Goal: Task Accomplishment & Management: Use online tool/utility

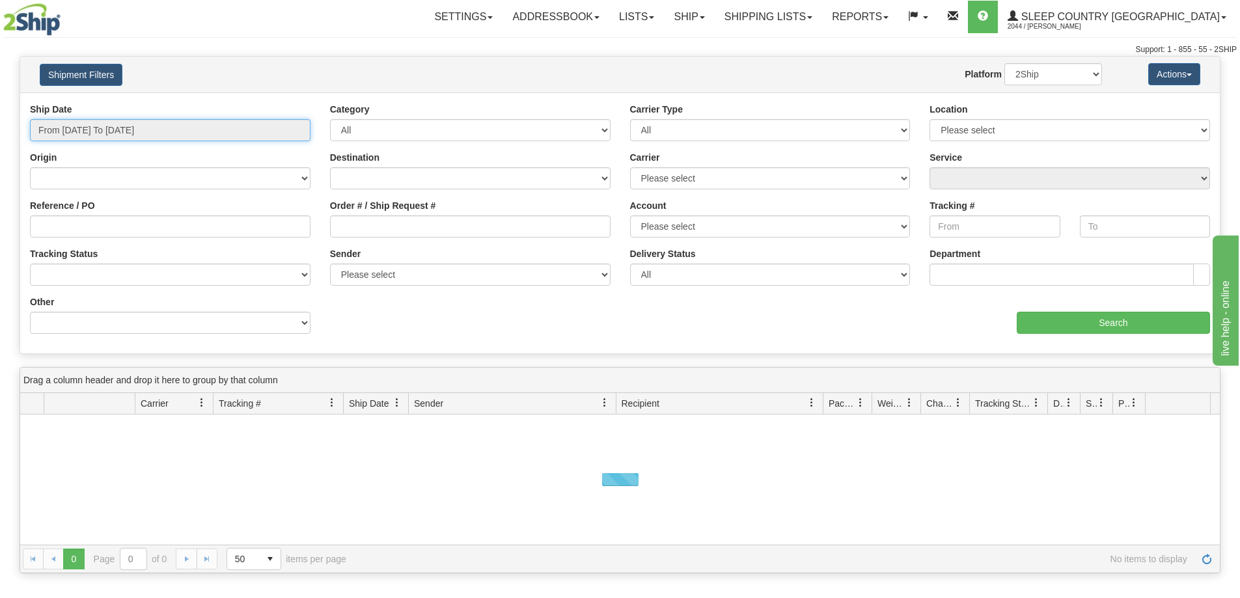
click at [94, 133] on input "From 09/21/2025 To 09/22/2025" at bounding box center [170, 130] width 281 height 22
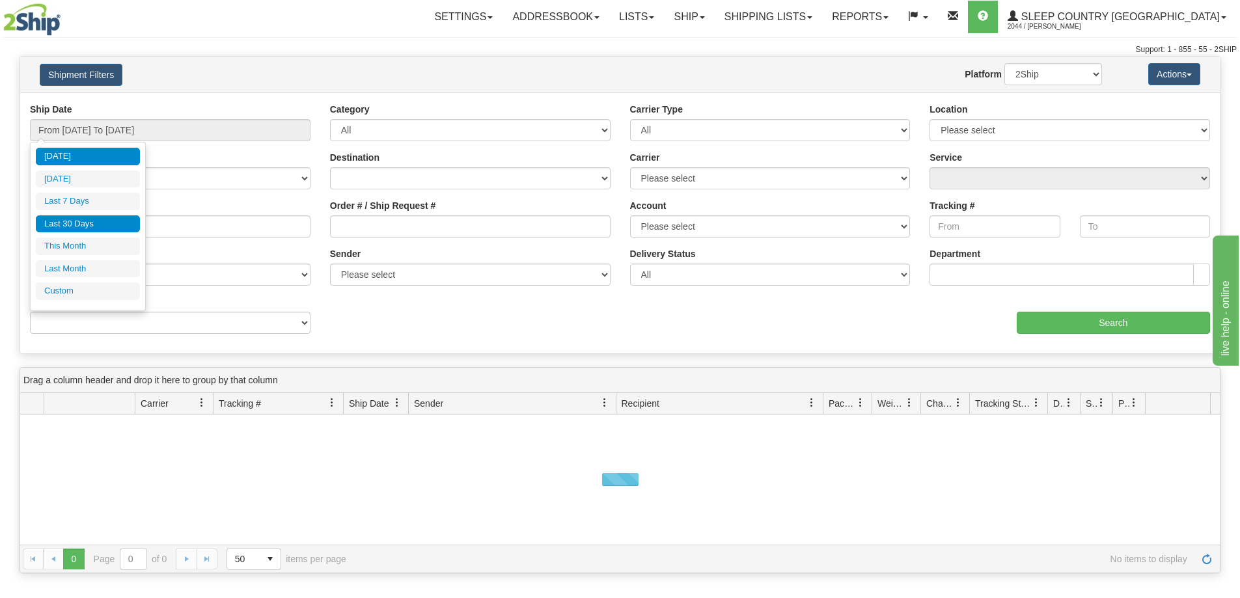
click at [91, 225] on li "Last 30 Days" at bounding box center [88, 225] width 104 height 18
type input "From 08/24/2025 To 09/22/2025"
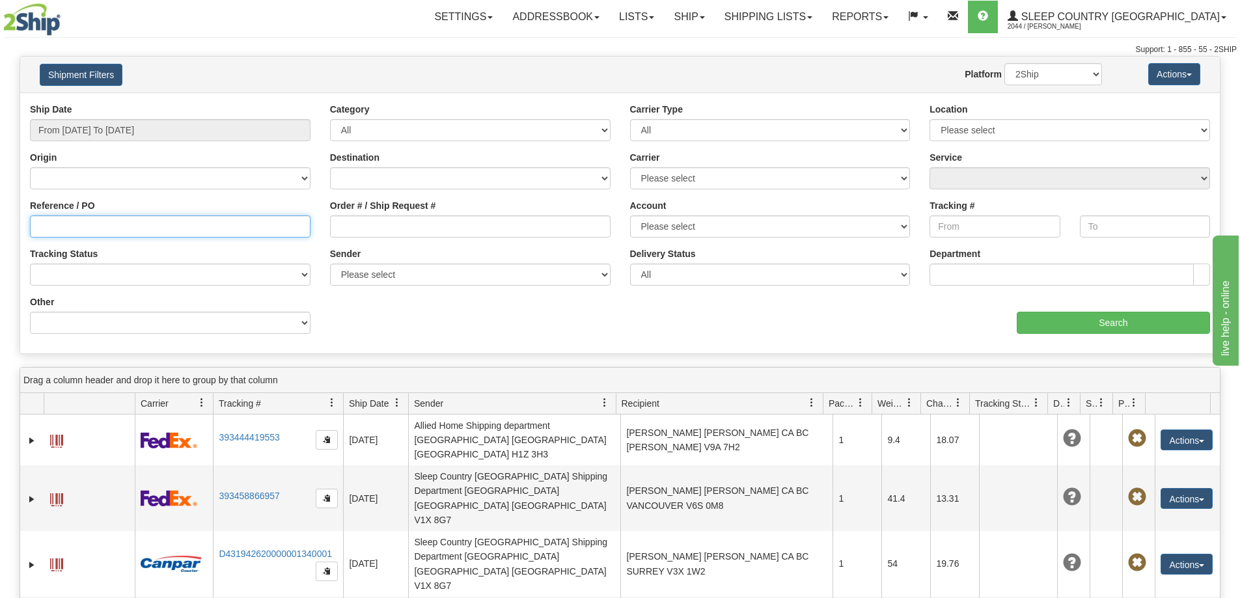
click at [44, 230] on input "Reference / PO" at bounding box center [170, 227] width 281 height 22
paste input "9000I094896"
type input "9000I094896"
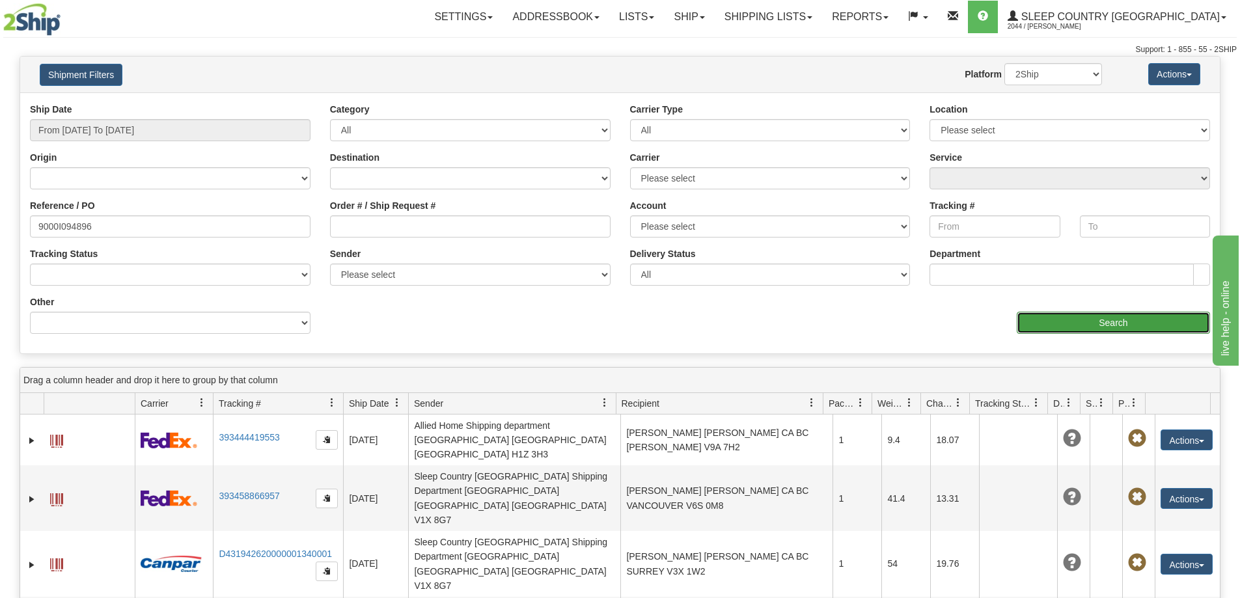
click at [1112, 324] on input "Search" at bounding box center [1113, 323] width 193 height 22
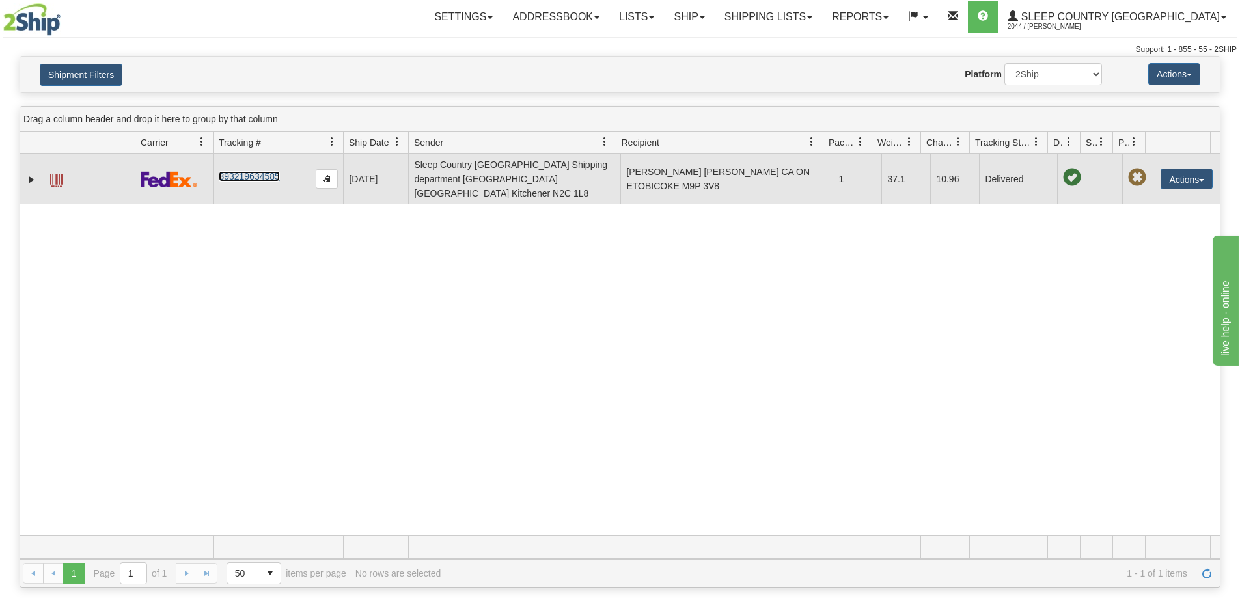
click at [251, 173] on link "393219634585" at bounding box center [249, 176] width 61 height 10
click at [249, 173] on link "393219634585" at bounding box center [249, 176] width 61 height 10
click at [1191, 174] on button "Actions" at bounding box center [1187, 179] width 52 height 21
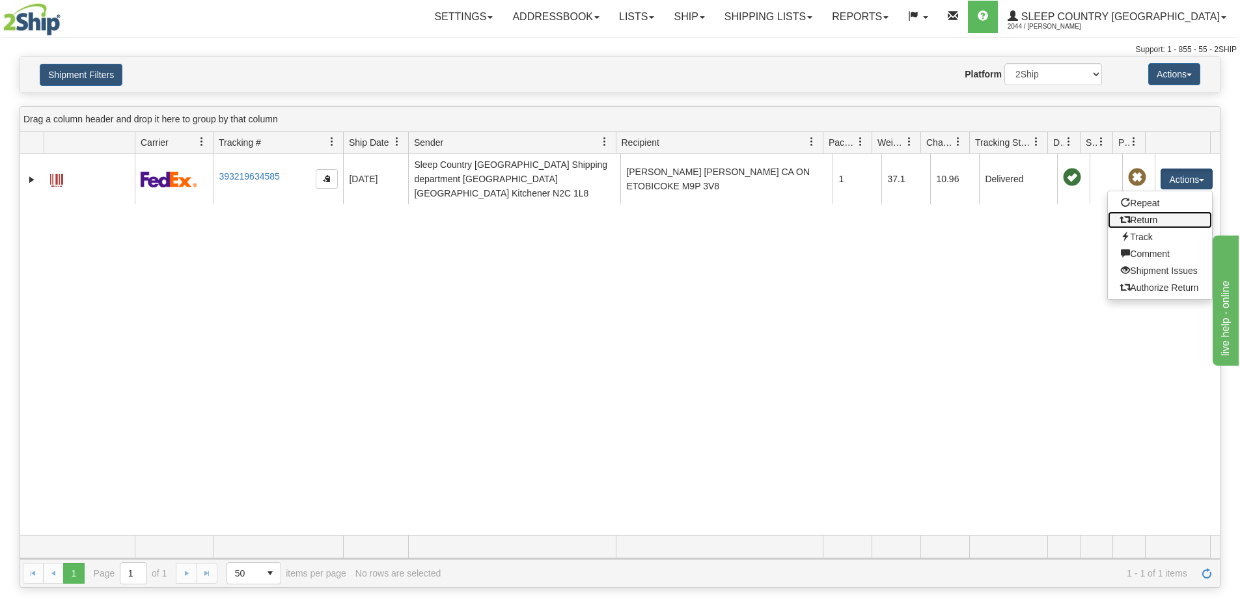
click at [1143, 212] on link "Return" at bounding box center [1160, 220] width 104 height 17
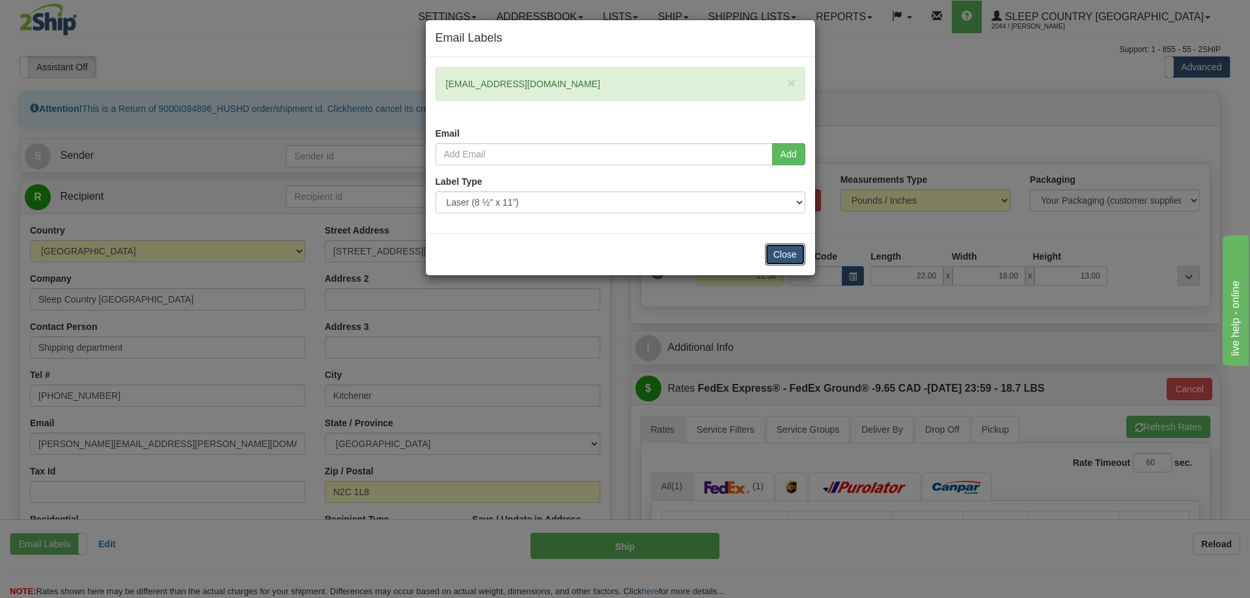
click at [785, 252] on button "Close" at bounding box center [785, 255] width 40 height 22
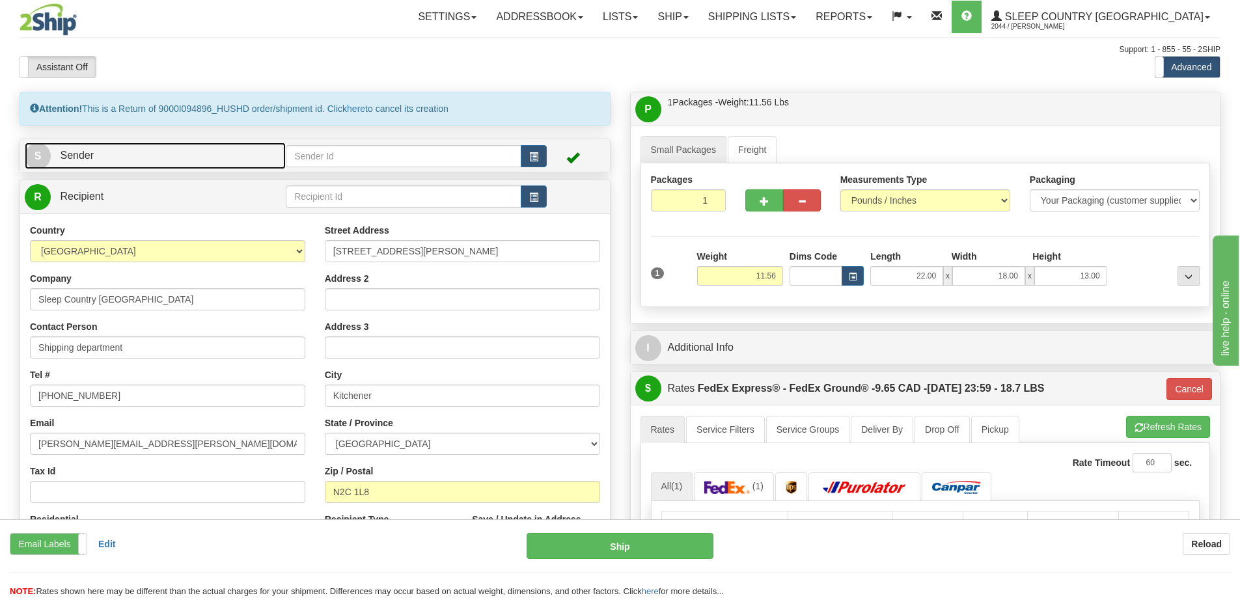
click at [68, 151] on span "Sender" at bounding box center [77, 155] width 34 height 11
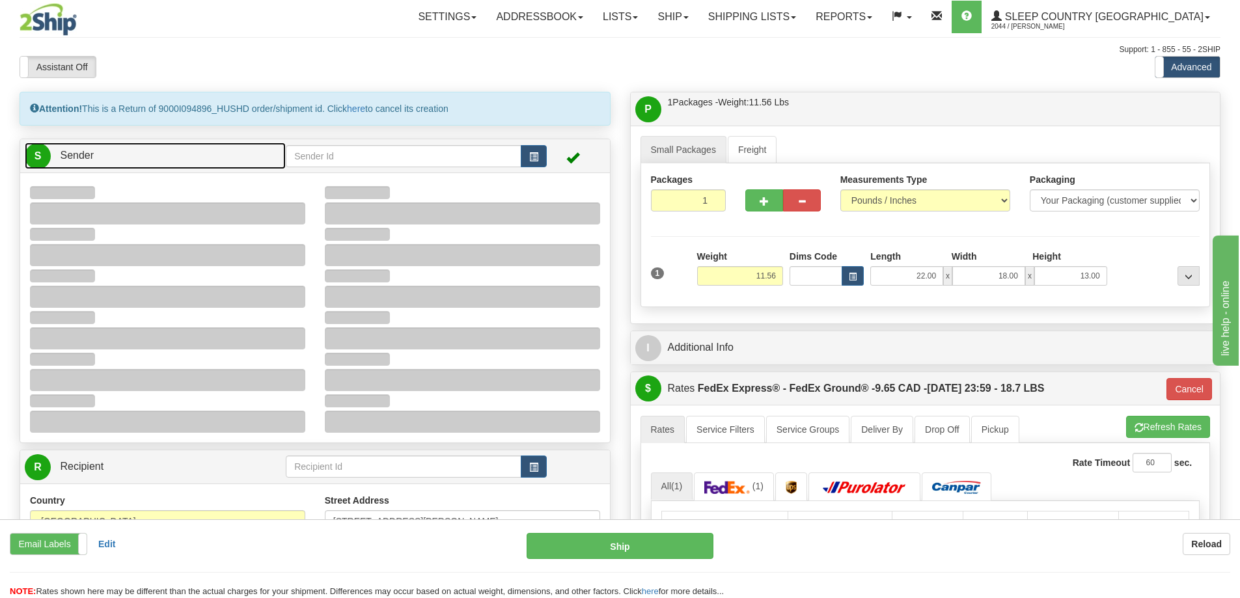
type input "11:53"
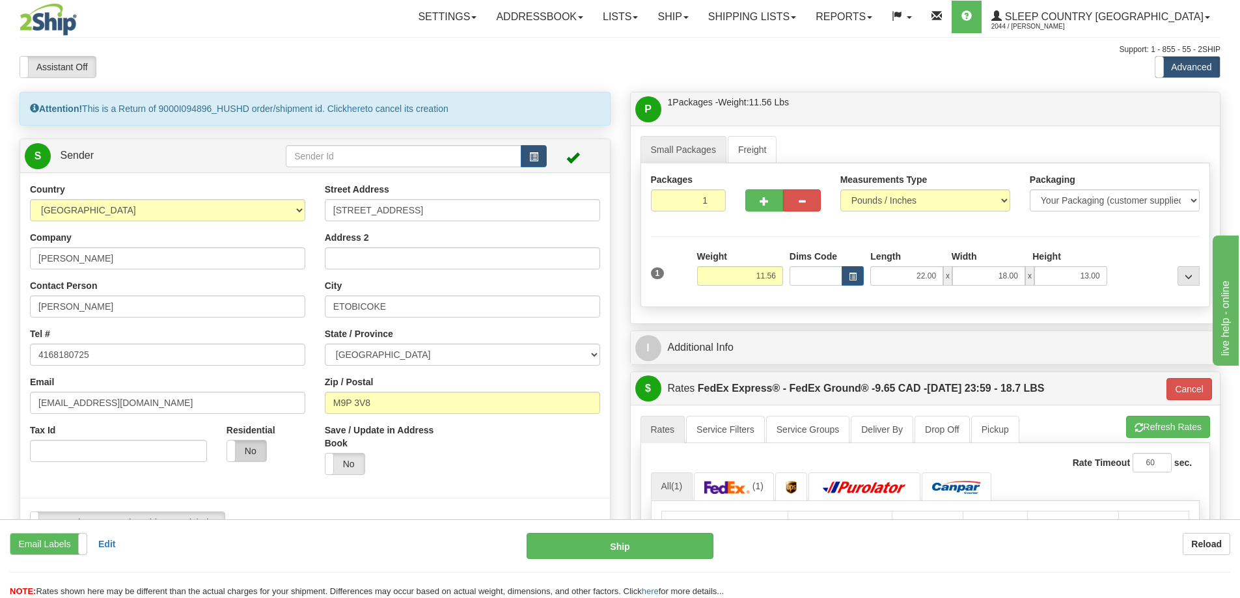
click at [250, 447] on label "No" at bounding box center [246, 451] width 39 height 21
type input "92"
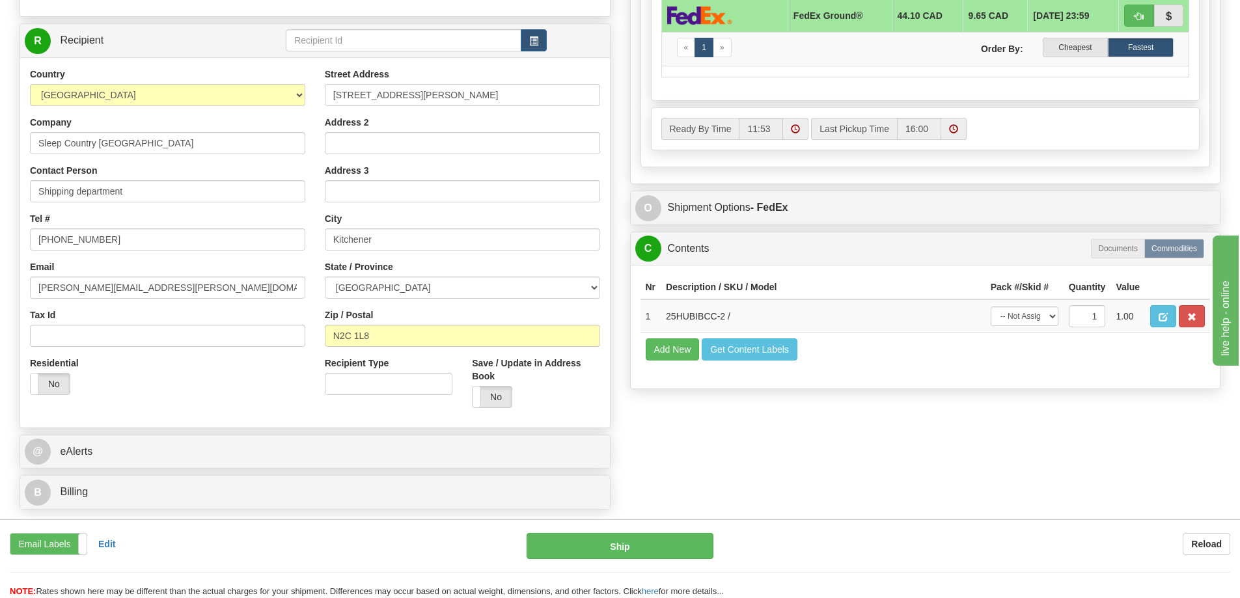
scroll to position [716, 0]
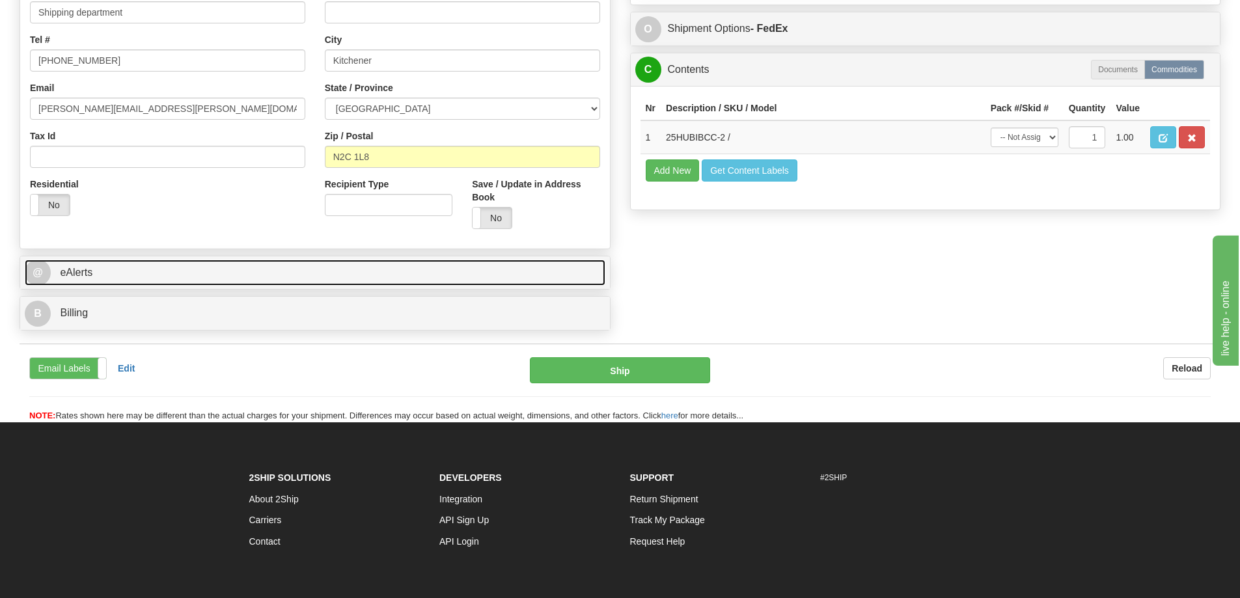
click at [74, 273] on span "eAlerts" at bounding box center [76, 272] width 33 height 11
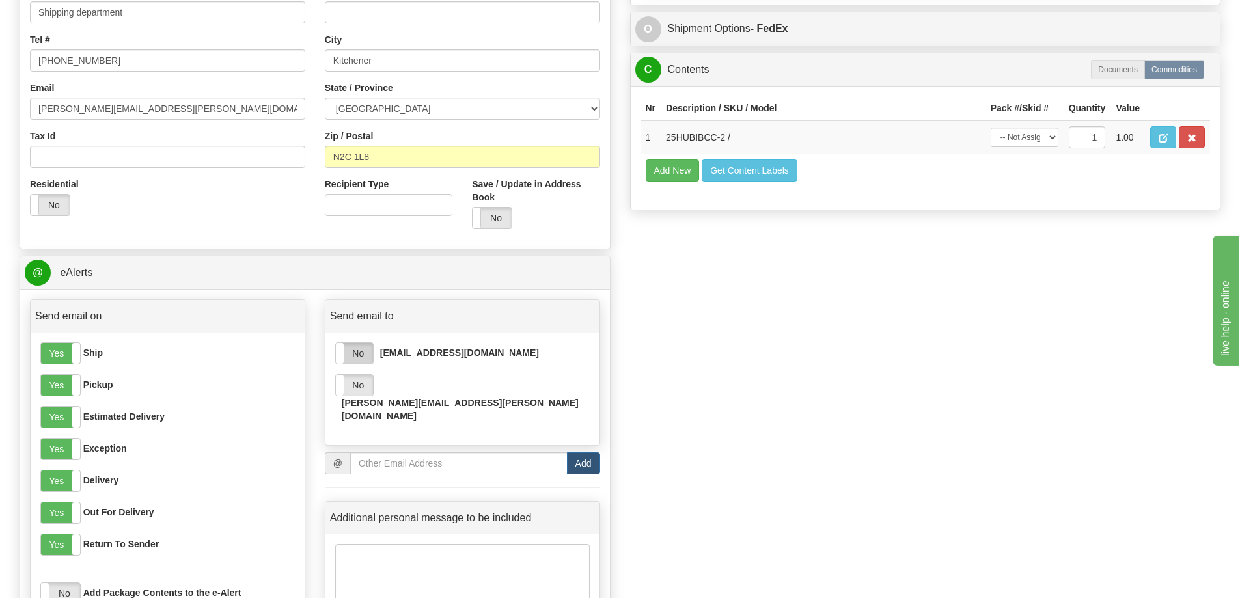
click at [368, 349] on label "No" at bounding box center [354, 353] width 37 height 21
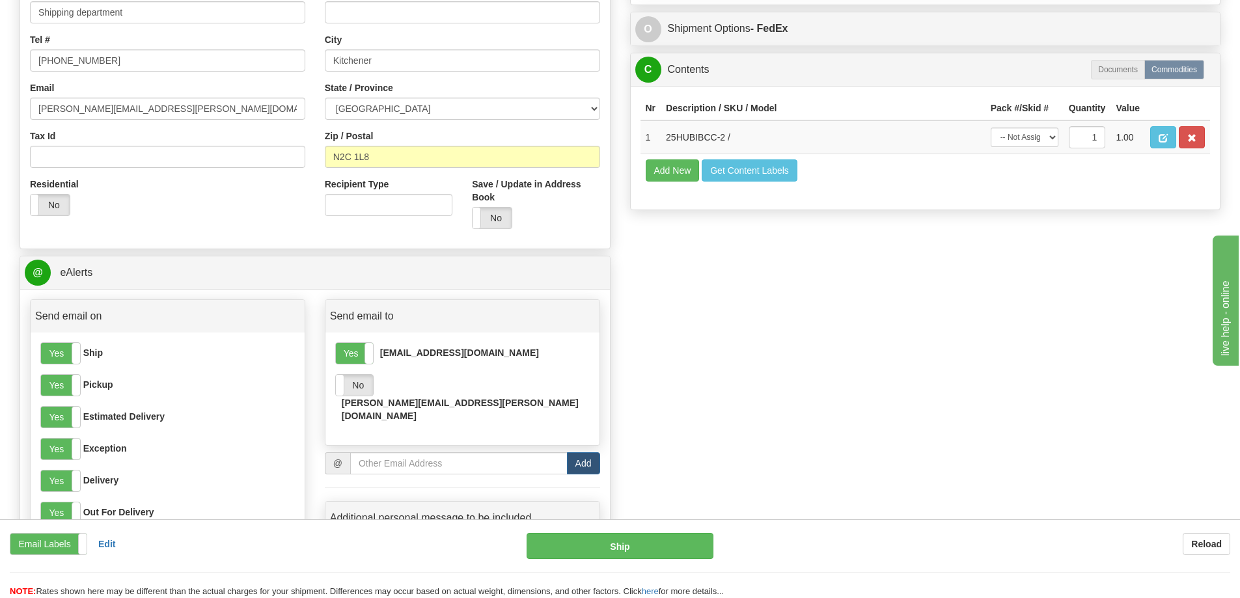
drag, startPoint x: 1109, startPoint y: 332, endPoint x: 869, endPoint y: 324, distance: 241.1
click at [1109, 332] on div "Attention! This is a Return of 9000I094896_HUSHD order/shipment id. Click here …" at bounding box center [620, 33] width 1221 height 1314
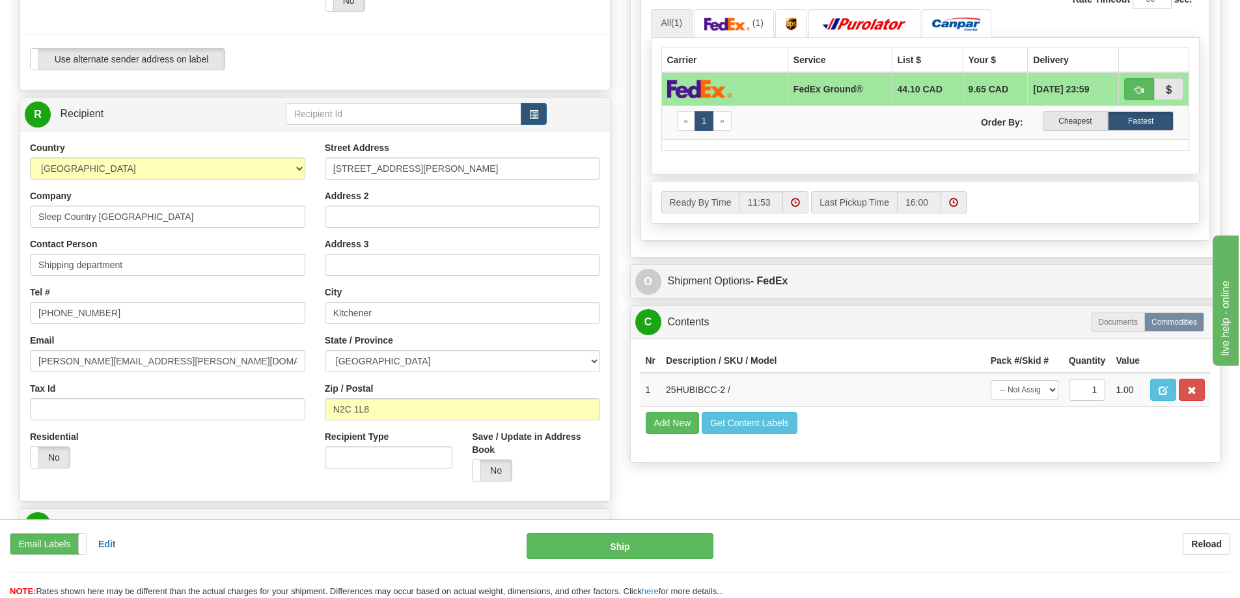
scroll to position [456, 0]
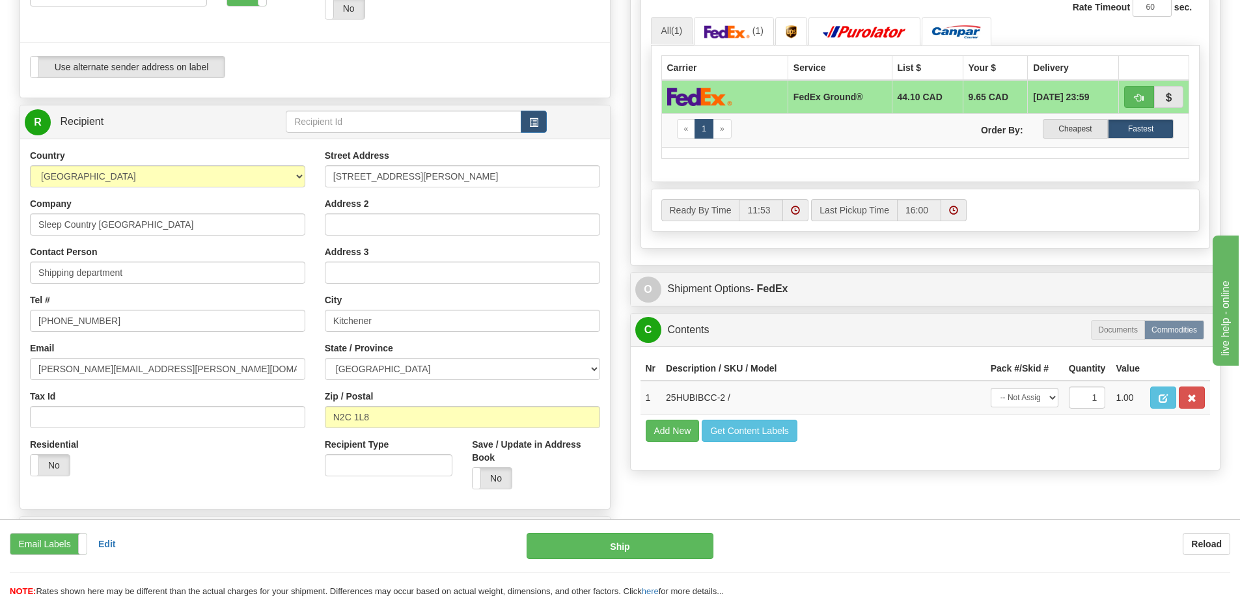
drag, startPoint x: 1076, startPoint y: 28, endPoint x: 1068, endPoint y: 28, distance: 7.2
click at [1076, 28] on ul "All (1) (1)" at bounding box center [926, 31] width 550 height 28
drag, startPoint x: 132, startPoint y: 314, endPoint x: 26, endPoint y: 315, distance: 105.5
click at [1, 320] on div "Toggle navigation Settings Shipping Preferences Fields Preferences New" at bounding box center [620, 280] width 1240 height 1472
click at [63, 322] on input "Tel #" at bounding box center [167, 321] width 275 height 22
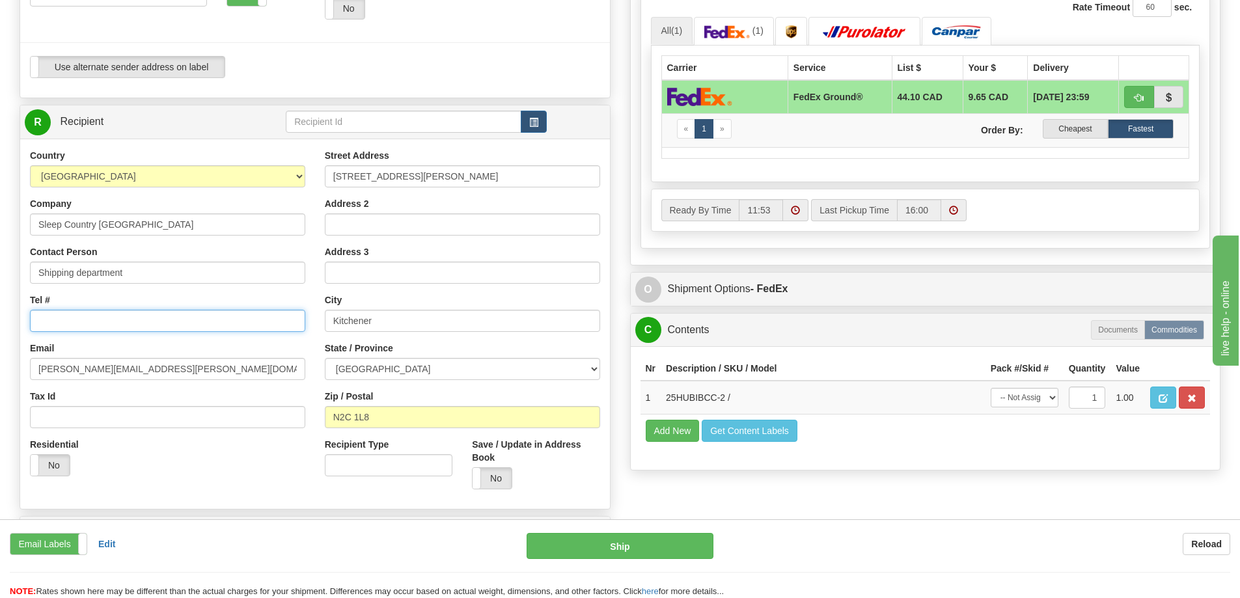
type input "[PHONE_NUMBER]"
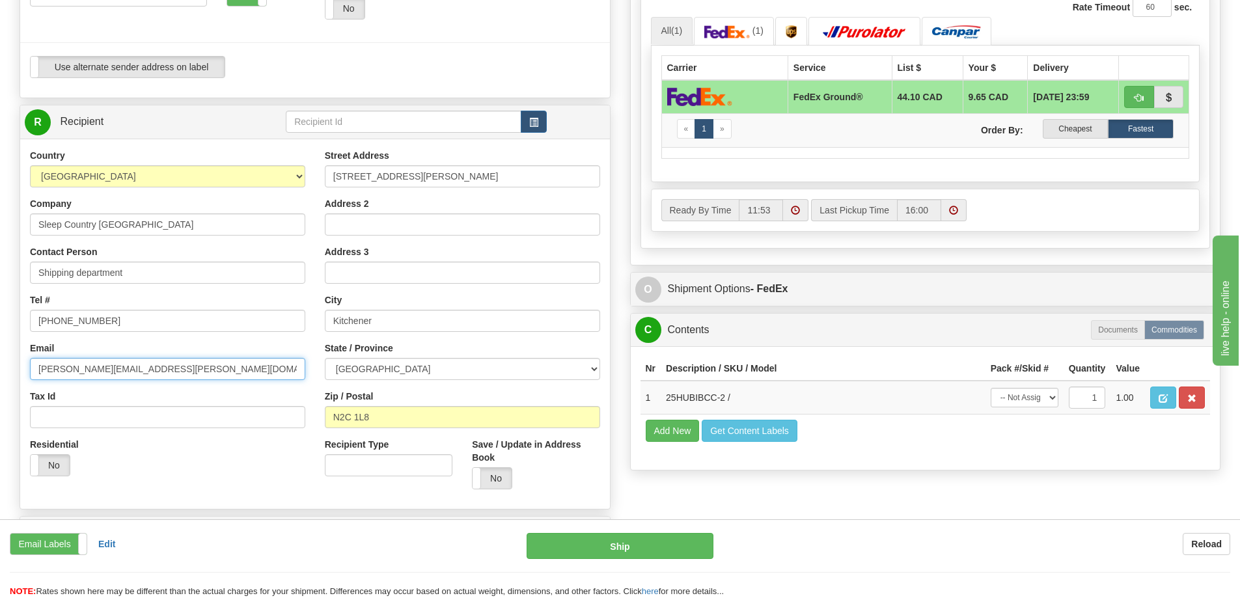
drag, startPoint x: 139, startPoint y: 370, endPoint x: 0, endPoint y: 389, distance: 140.5
click at [0, 389] on div "Toggle navigation Settings Shipping Preferences Fields Preferences New" at bounding box center [620, 280] width 1240 height 1472
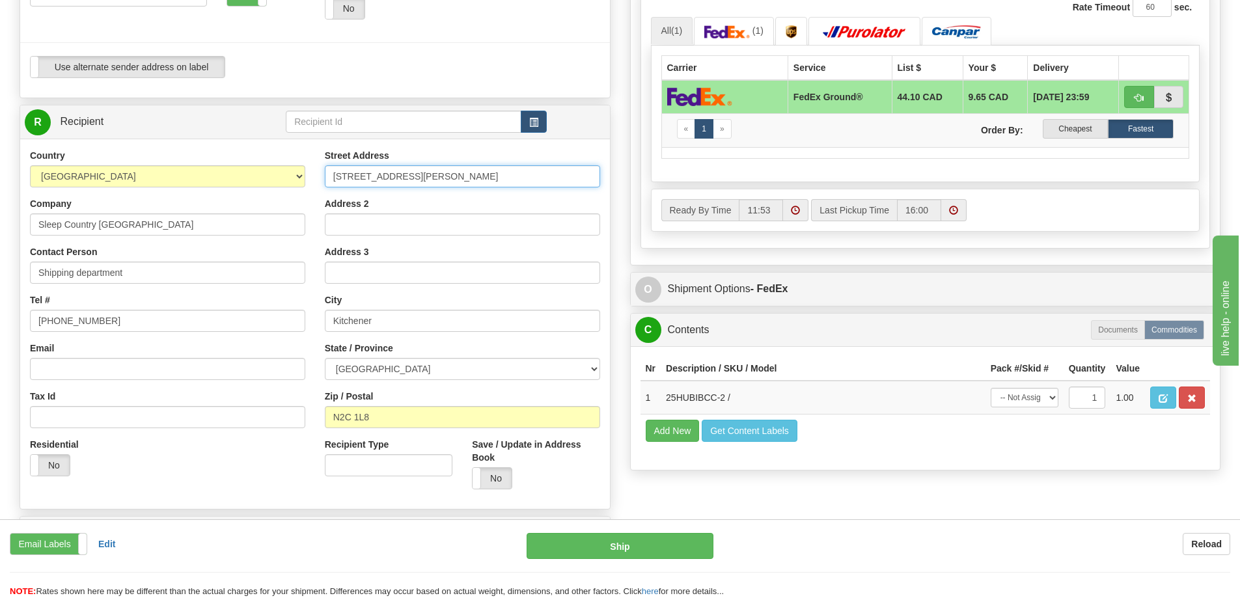
drag, startPoint x: 430, startPoint y: 175, endPoint x: 248, endPoint y: 161, distance: 182.2
click at [249, 161] on div "Country [GEOGRAPHIC_DATA] [GEOGRAPHIC_DATA] [GEOGRAPHIC_DATA] [GEOGRAPHIC_DATA]…" at bounding box center [315, 324] width 590 height 350
paste input "[STREET_ADDRESS]"
type input "[STREET_ADDRESS]"
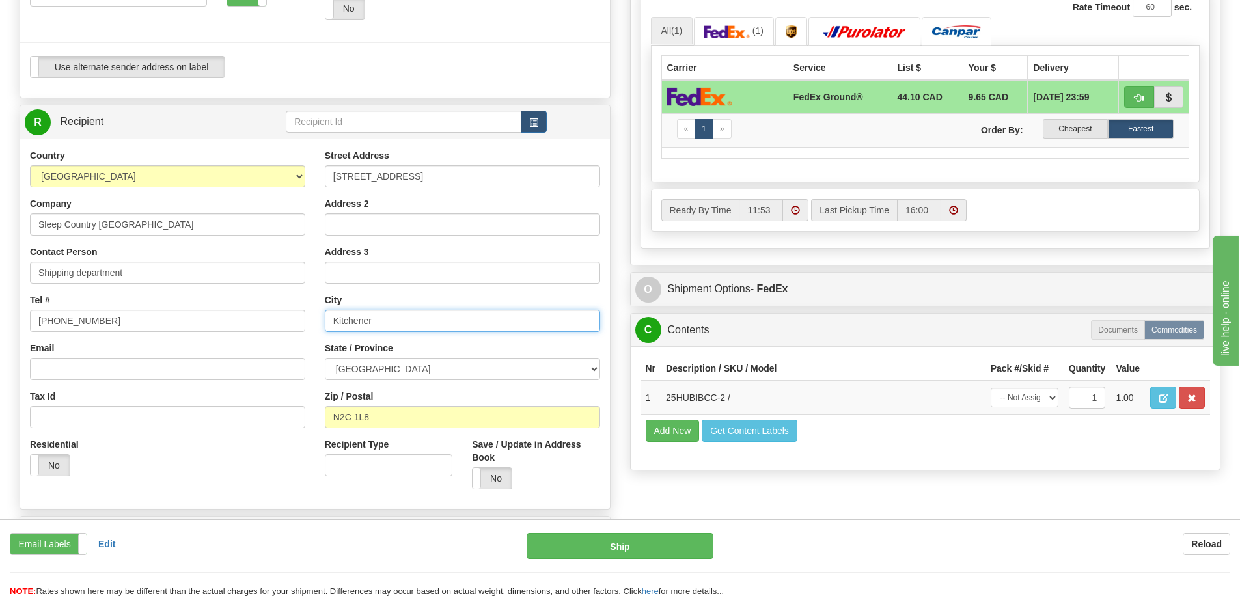
drag, startPoint x: 402, startPoint y: 327, endPoint x: 225, endPoint y: 344, distance: 177.9
click at [253, 327] on div "Country [GEOGRAPHIC_DATA] [GEOGRAPHIC_DATA] [GEOGRAPHIC_DATA] [GEOGRAPHIC_DATA]…" at bounding box center [315, 324] width 590 height 350
paste input "BELLEVILLE"
type input "BELLEVILLE"
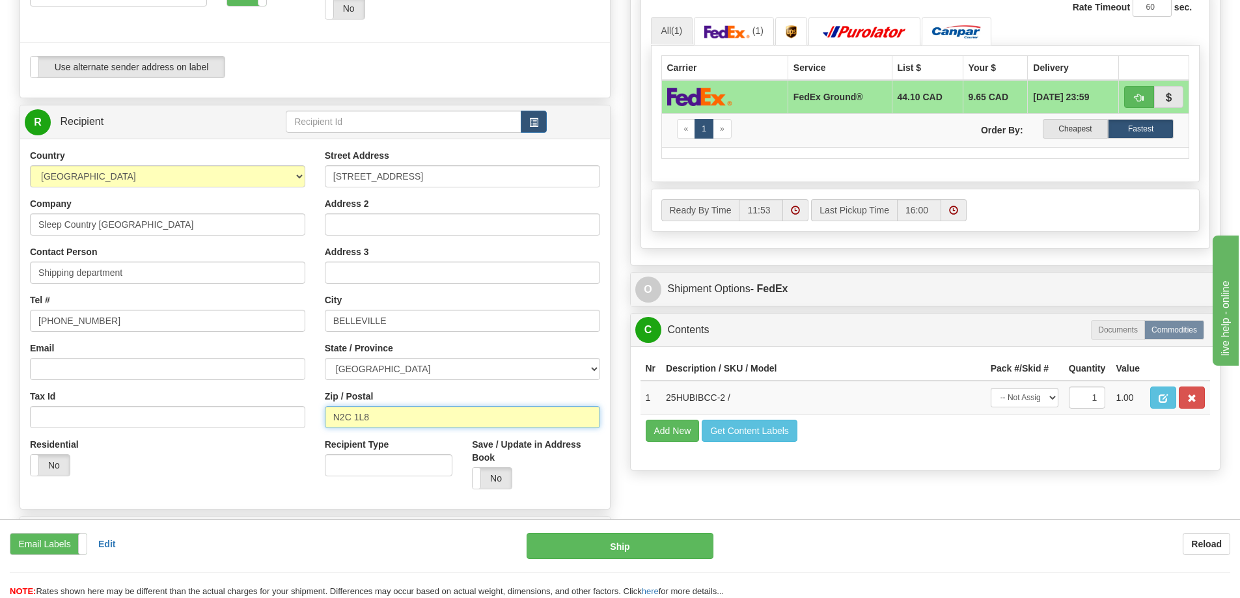
drag, startPoint x: 398, startPoint y: 415, endPoint x: 238, endPoint y: 426, distance: 159.9
click at [257, 415] on div "Country [GEOGRAPHIC_DATA] [GEOGRAPHIC_DATA] [GEOGRAPHIC_DATA] [GEOGRAPHIC_DATA]…" at bounding box center [315, 324] width 590 height 350
paste input "K8N 4Z6"
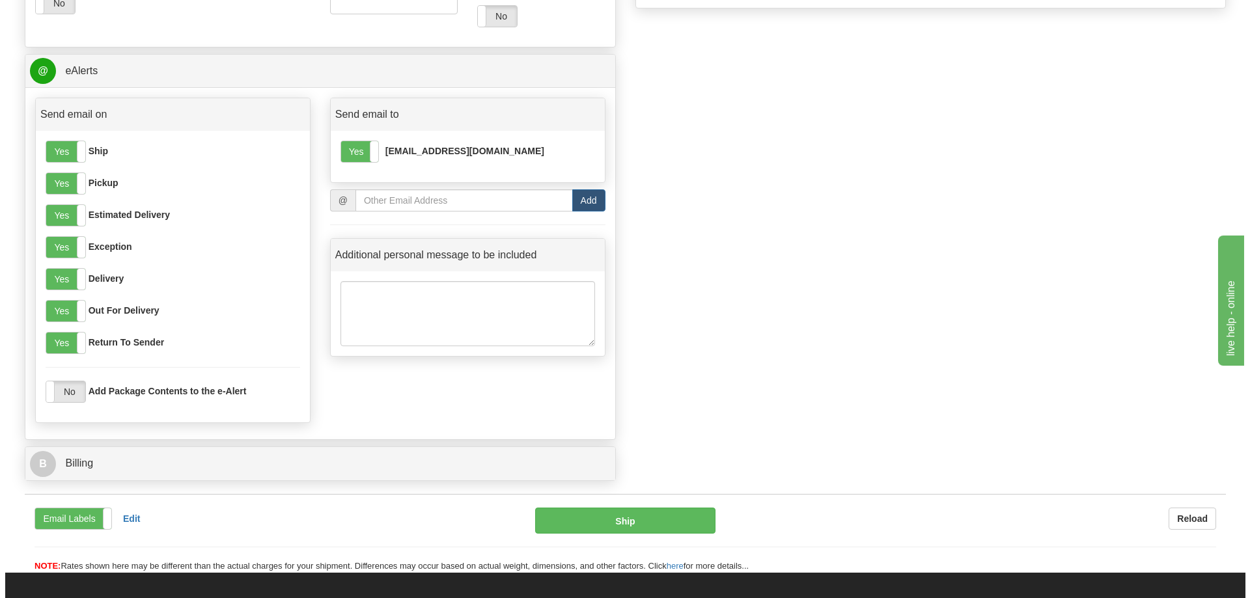
scroll to position [912, 0]
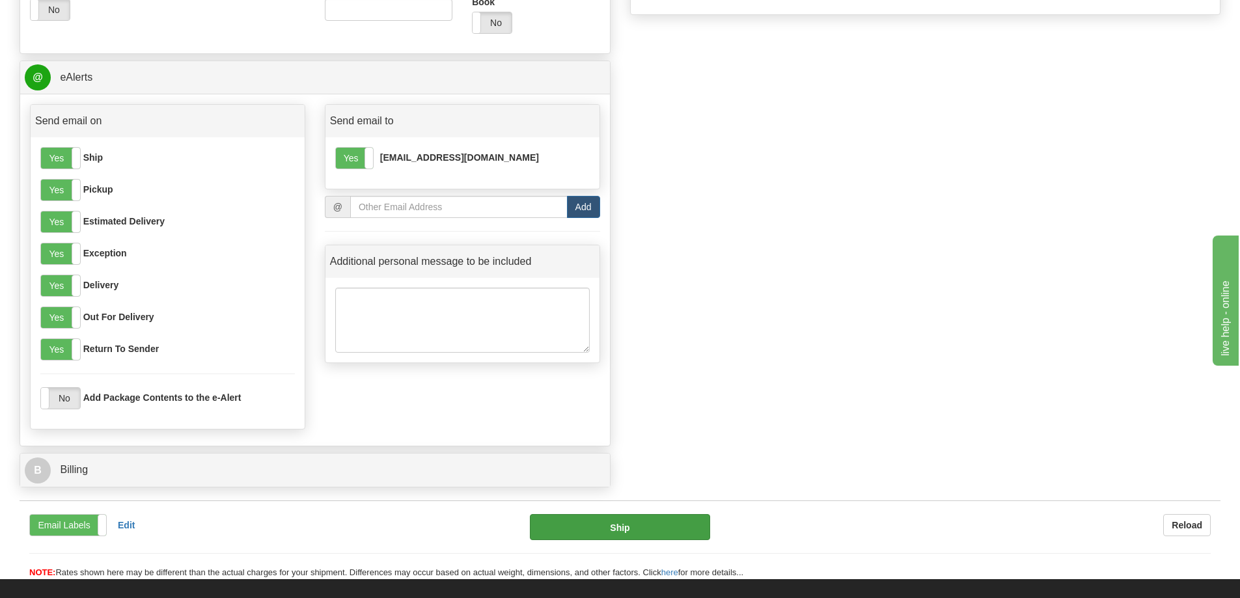
type input "K8N 4Z6"
click at [587, 528] on button "Ship" at bounding box center [620, 527] width 180 height 26
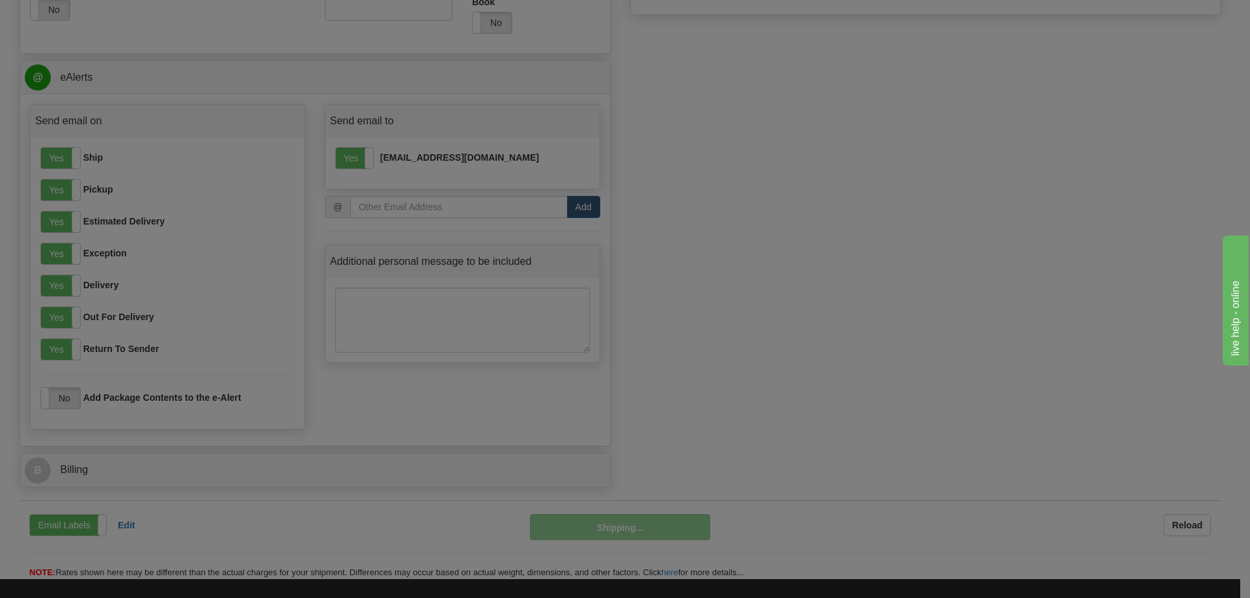
type input "92"
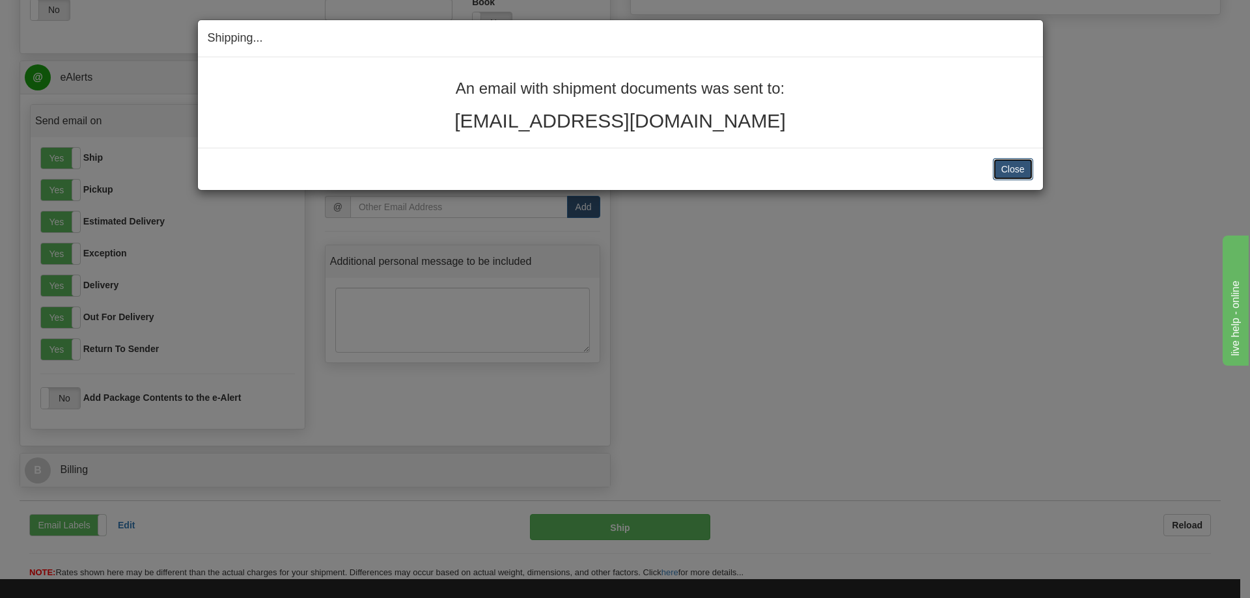
click at [1008, 174] on button "Close" at bounding box center [1013, 169] width 40 height 22
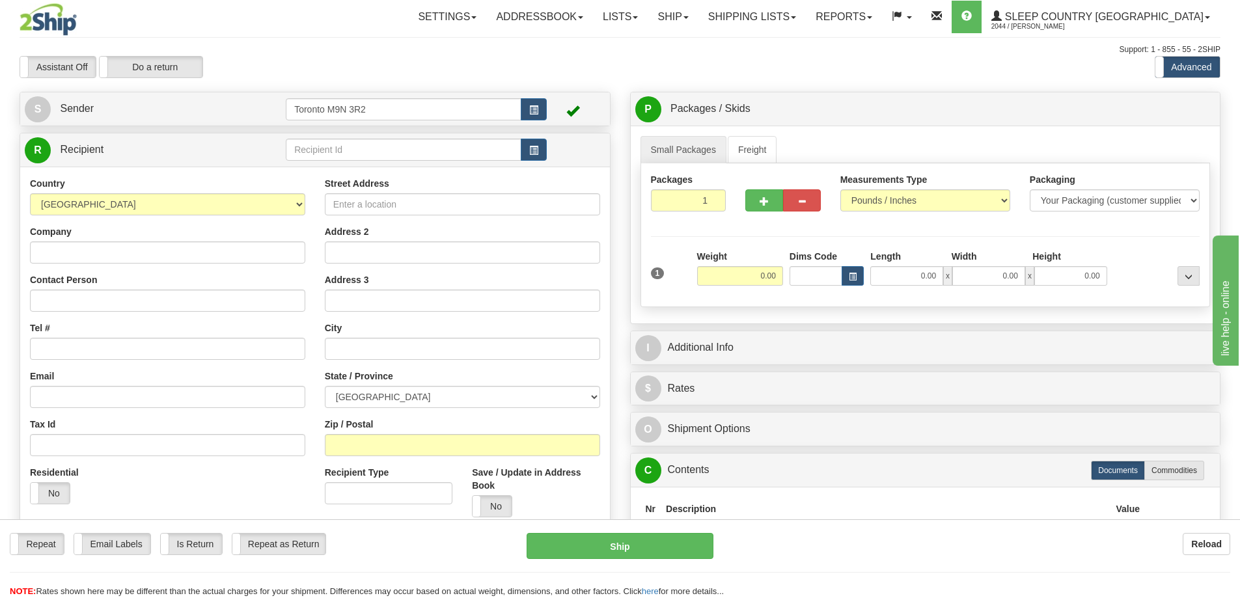
click at [397, 44] on div "Toggle navigation Settings Shipping Preferences Fields Preferences New" at bounding box center [620, 346] width 1240 height 692
click at [780, 56] on div "Assistant On Assistant Off Do a return Do a return Previous Next Standard Advan…" at bounding box center [620, 67] width 1221 height 22
click at [802, 29] on link "Shipping lists" at bounding box center [752, 17] width 107 height 33
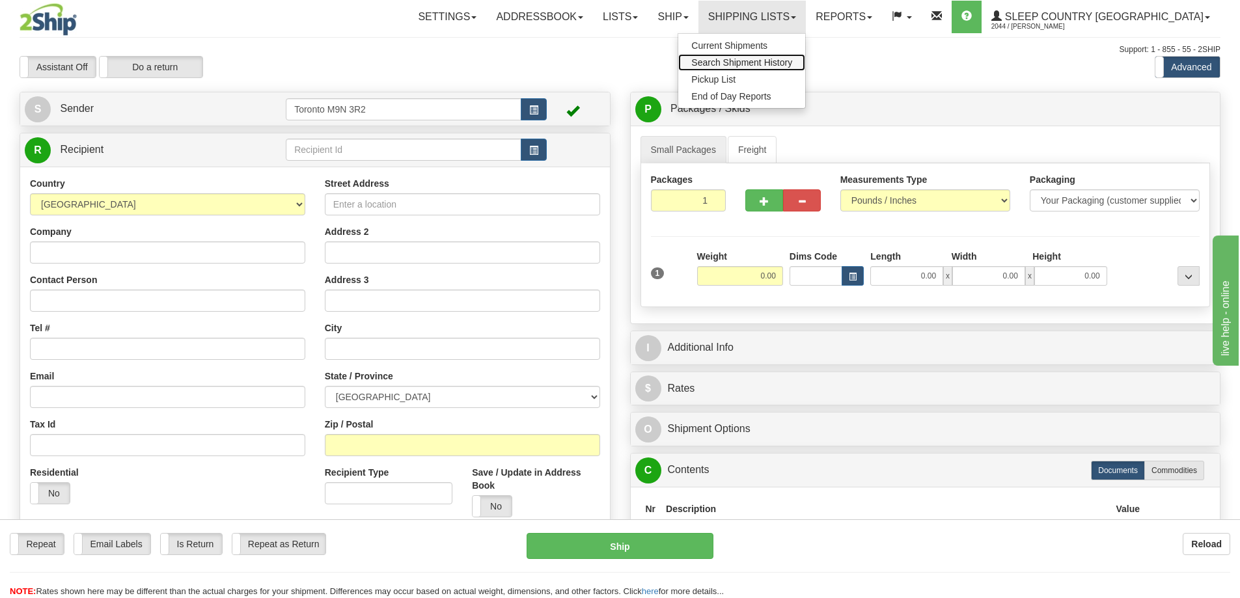
click at [792, 60] on span "Search Shipment History" at bounding box center [741, 62] width 101 height 10
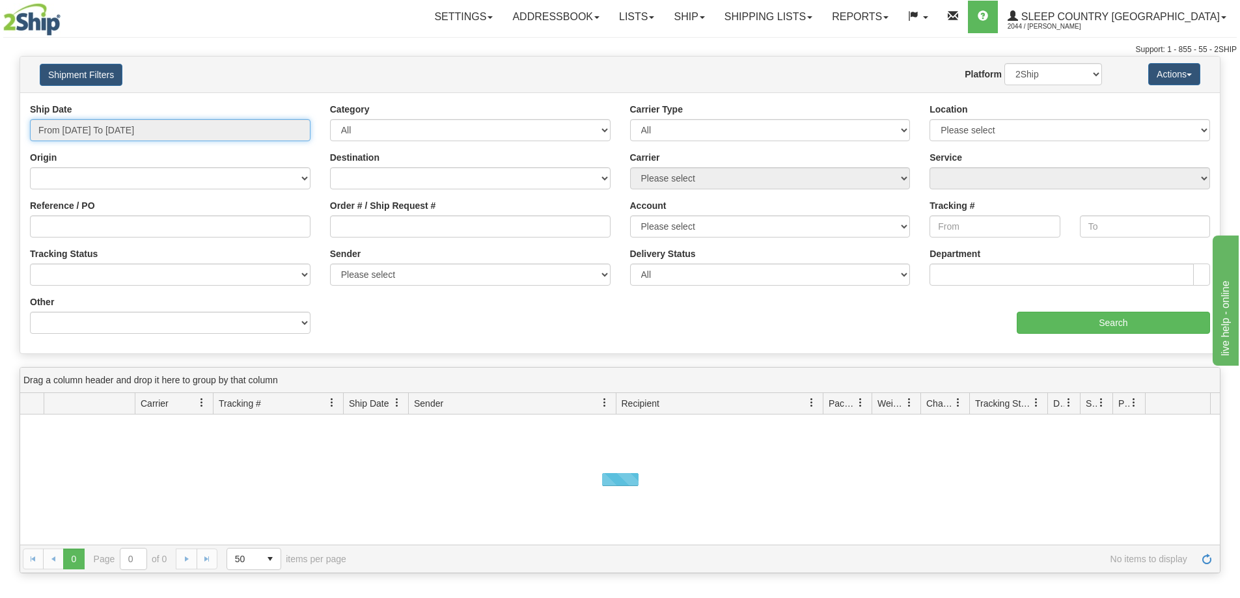
click at [111, 124] on input "From 09/21/2025 To 09/22/2025" at bounding box center [170, 130] width 281 height 22
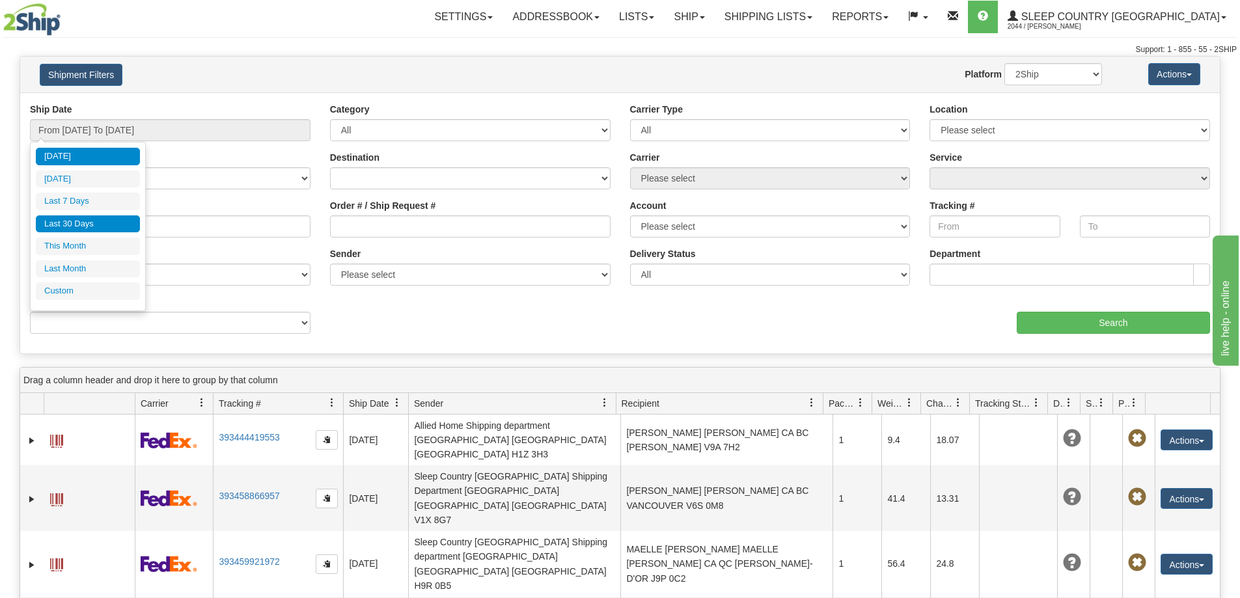
click at [112, 221] on li "Last 30 Days" at bounding box center [88, 225] width 104 height 18
type input "From 08/24/2025 To 09/22/2025"
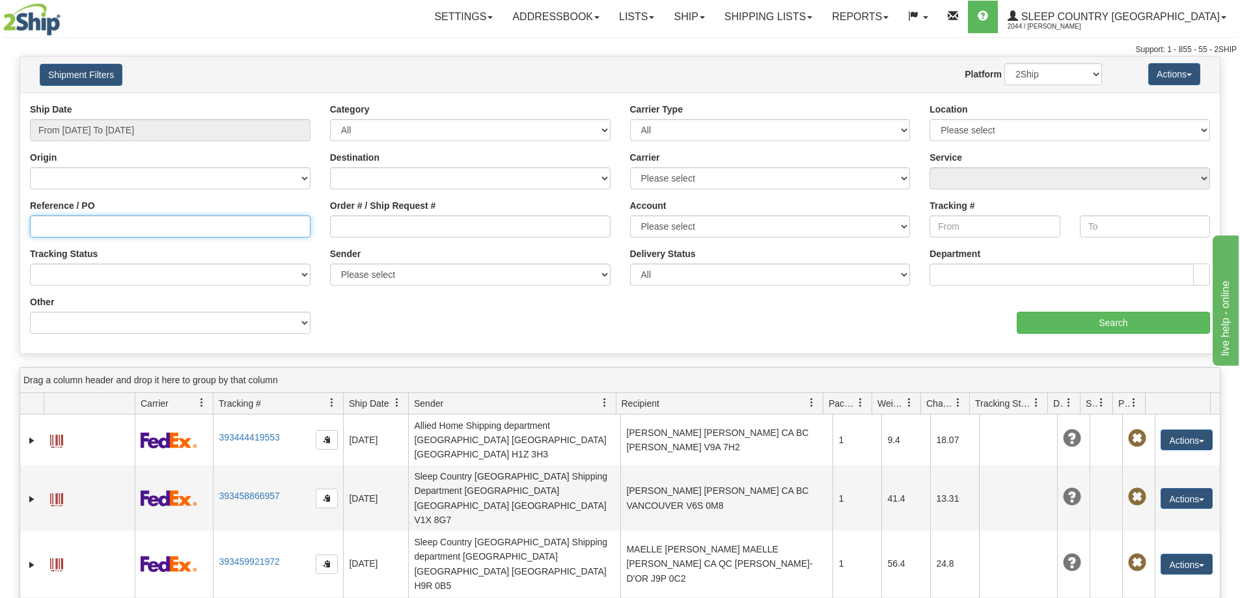
click at [37, 224] on input "Reference / PO" at bounding box center [170, 227] width 281 height 22
paste input "9000I092509"
type input "9000I092509"
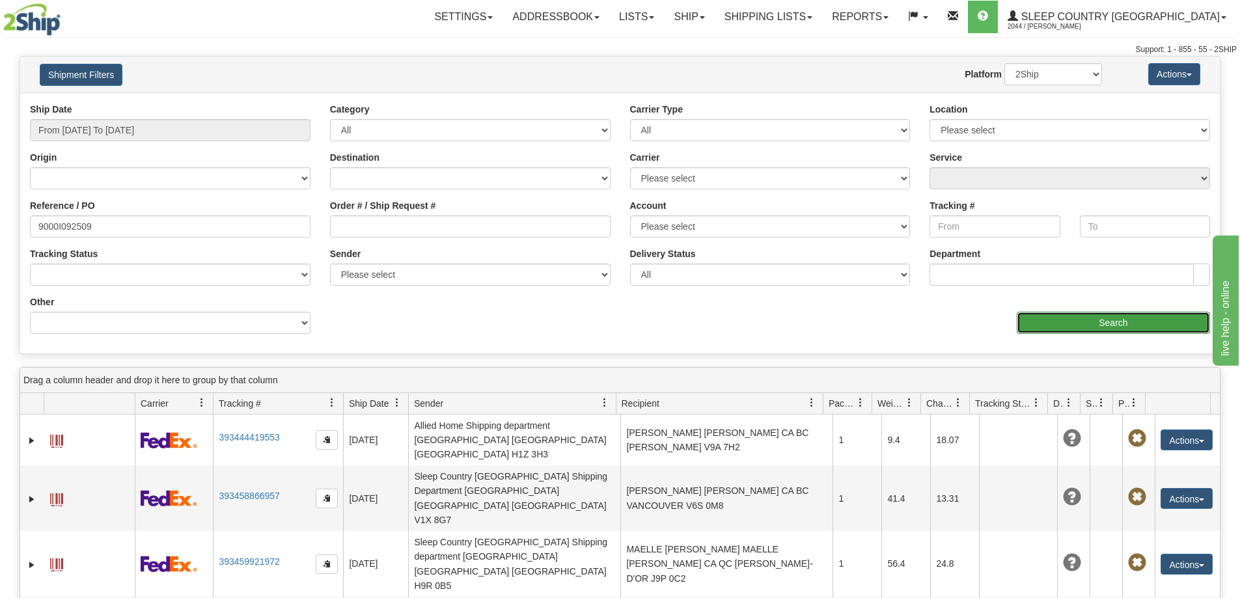
click at [1079, 317] on input "Search" at bounding box center [1113, 323] width 193 height 22
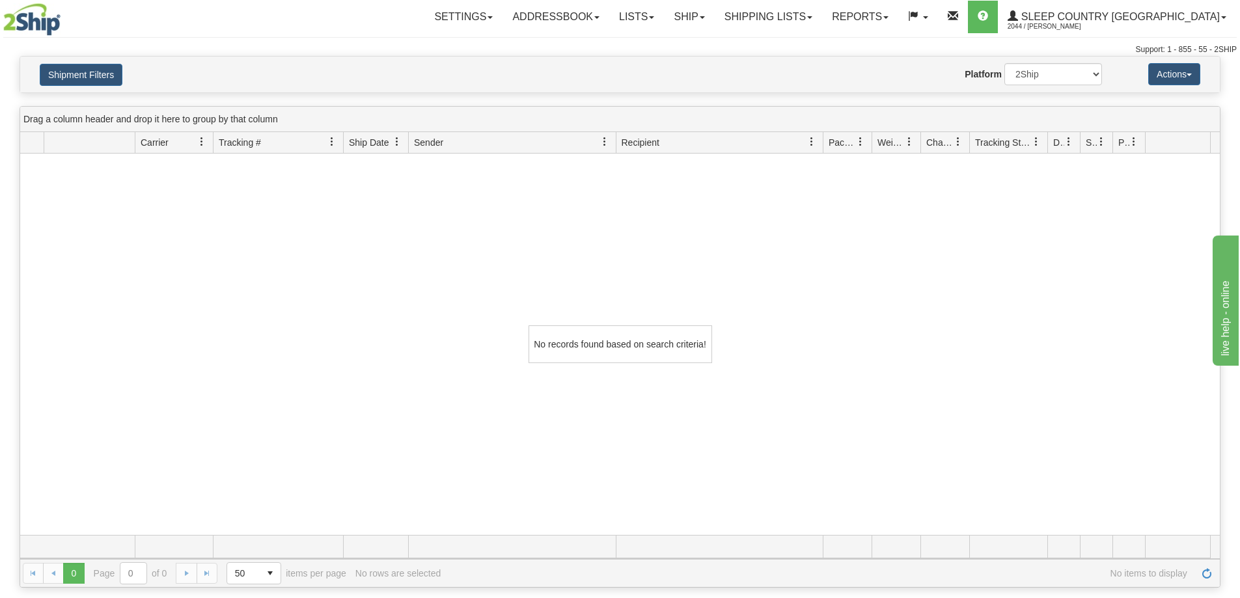
click at [928, 51] on div "Support: 1 - 855 - 55 - 2SHIP" at bounding box center [620, 49] width 1234 height 11
